Goal: Navigation & Orientation: Find specific page/section

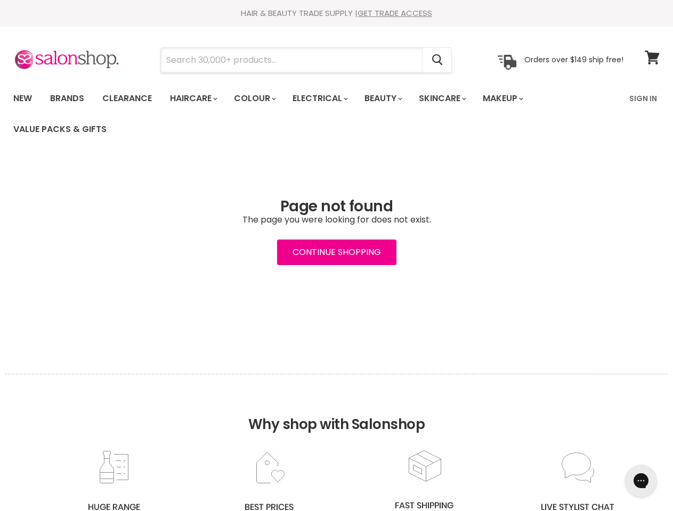
click at [292, 60] on input "Search" at bounding box center [292, 60] width 262 height 25
click at [438, 60] on icon "Search" at bounding box center [437, 60] width 11 height 11
click at [197, 99] on link "Haircare" at bounding box center [193, 98] width 62 height 22
